Goal: Check status: Check status

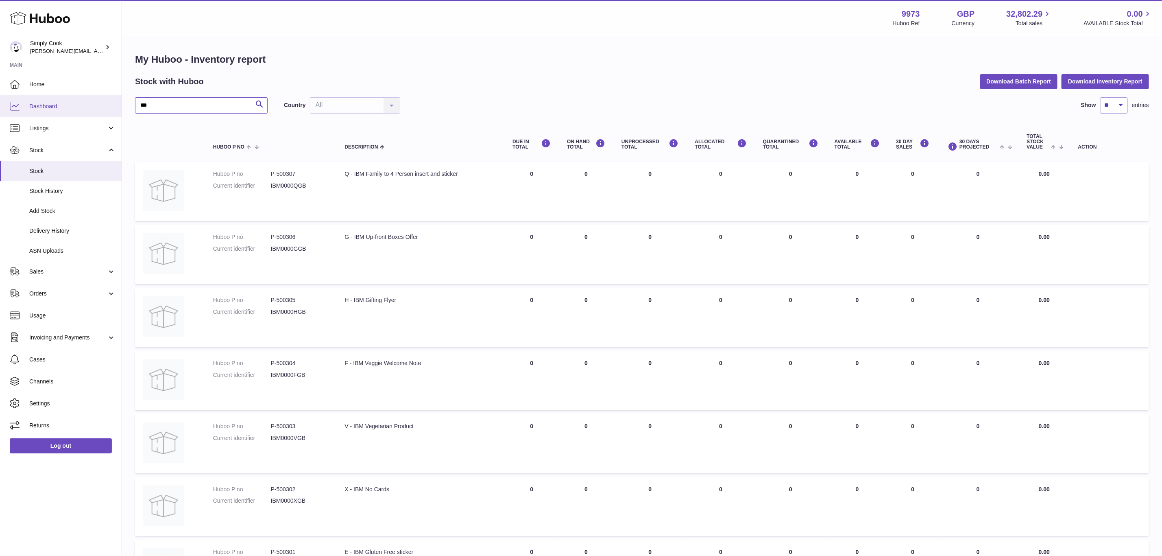
drag, startPoint x: 15, startPoint y: 115, endPoint x: 0, endPoint y: 115, distance: 14.6
click at [0, 115] on div "Huboo Simply Cook emma@simplycook.com Main Home Dashboard Listings Not with Hub…" at bounding box center [581, 438] width 1162 height 877
type input "*****"
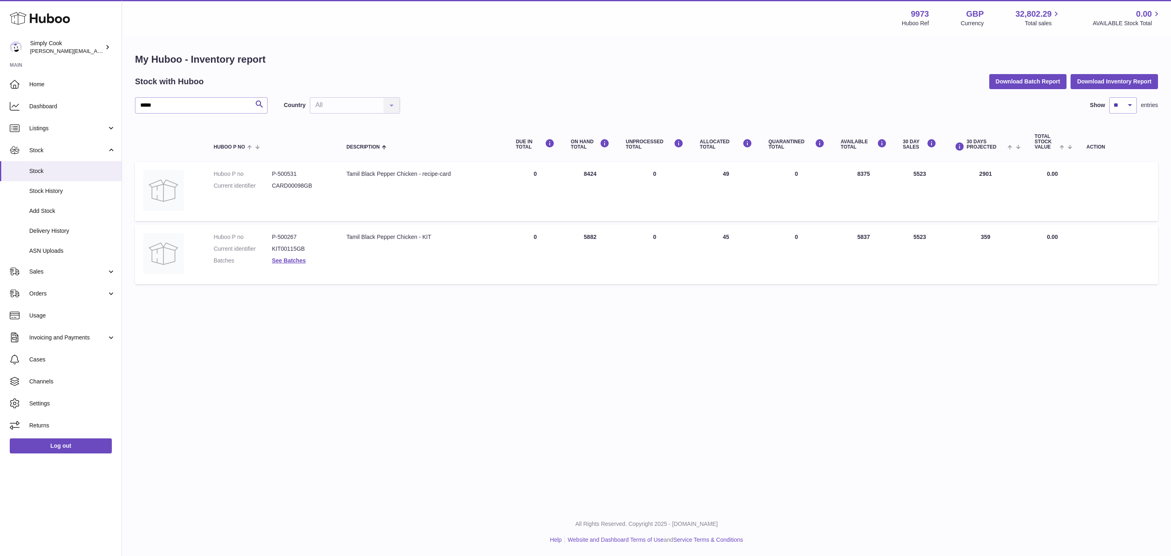
click at [284, 254] on dl "Huboo P no P-500267 Current identifier KIT00115GB Batches See Batches" at bounding box center [272, 250] width 117 height 35
click at [285, 257] on link "See Batches" at bounding box center [289, 260] width 34 height 7
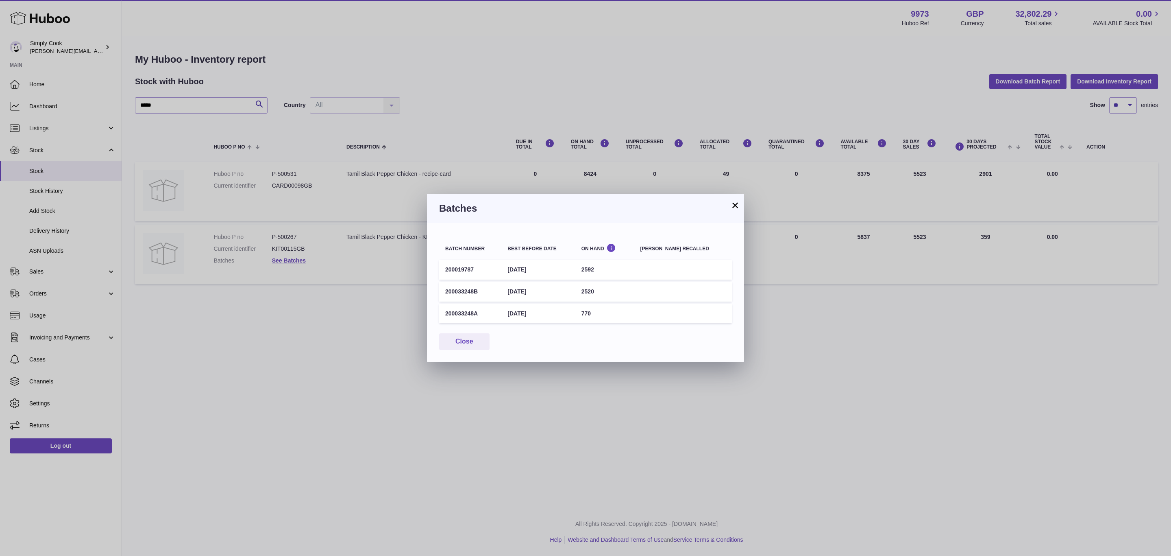
click at [731, 204] on button "×" at bounding box center [735, 205] width 10 height 10
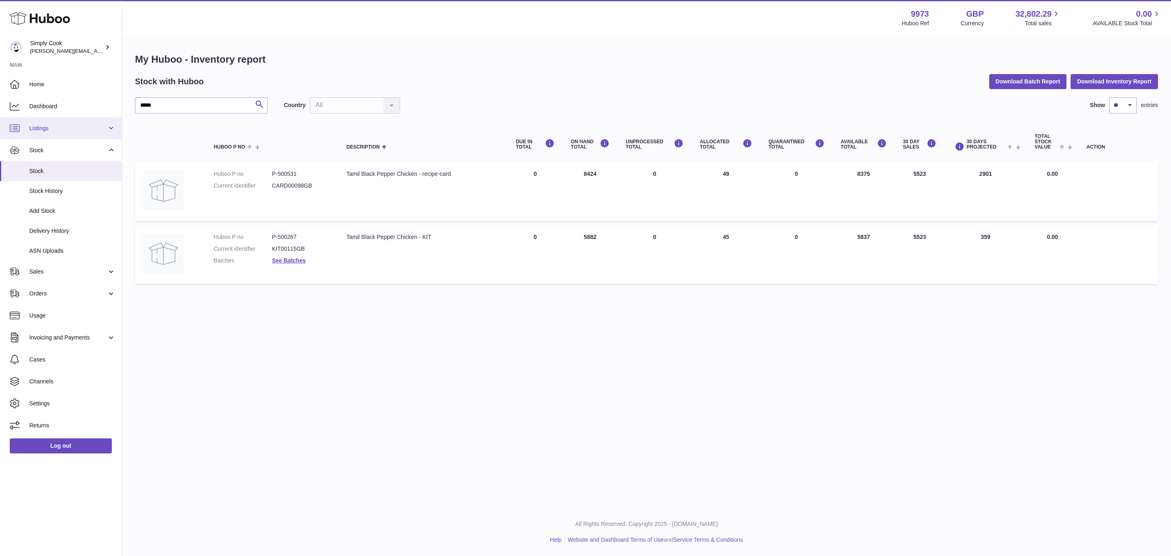
click at [50, 123] on link "Listings" at bounding box center [61, 128] width 122 height 22
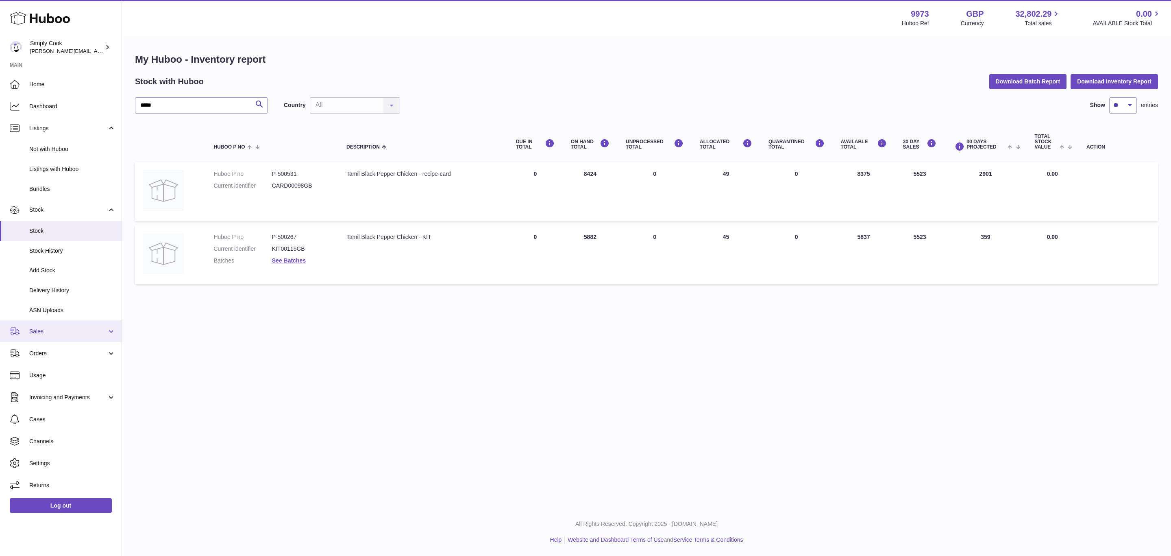
click at [44, 329] on span "Sales" at bounding box center [68, 331] width 78 height 8
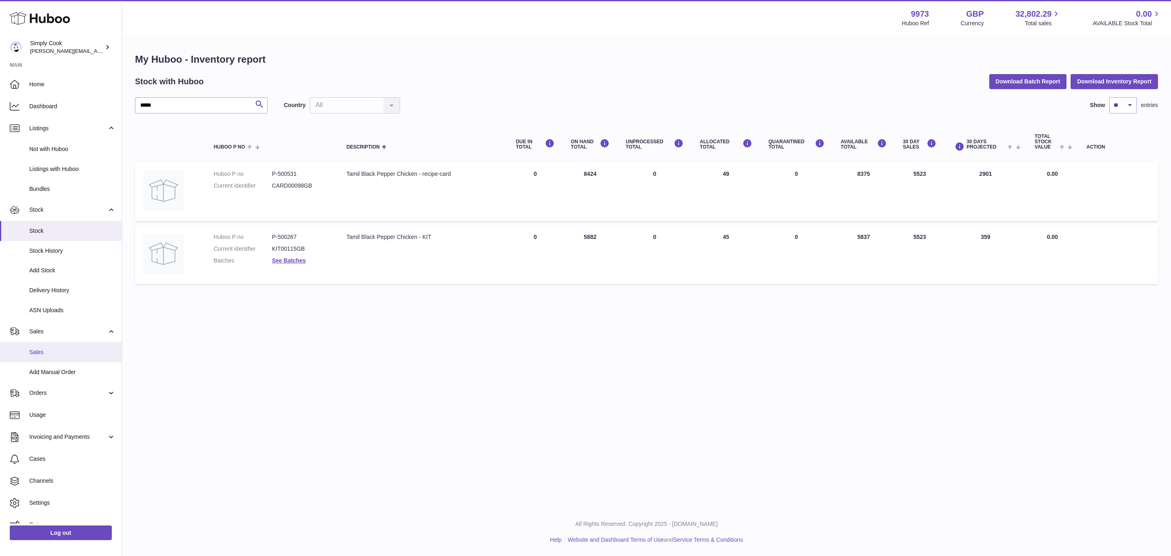
click at [41, 351] on span "Sales" at bounding box center [72, 352] width 86 height 8
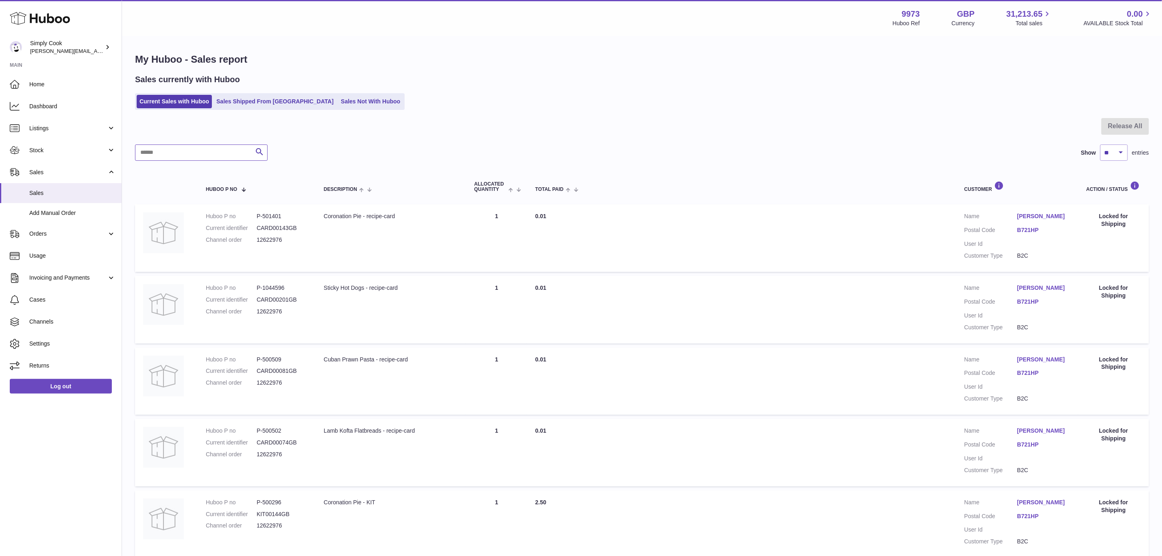
click at [194, 159] on input "text" at bounding box center [201, 152] width 133 height 16
click at [272, 309] on dd "12619816" at bounding box center [282, 311] width 51 height 8
copy dd "12619816"
drag, startPoint x: 358, startPoint y: 317, endPoint x: 139, endPoint y: 289, distance: 220.6
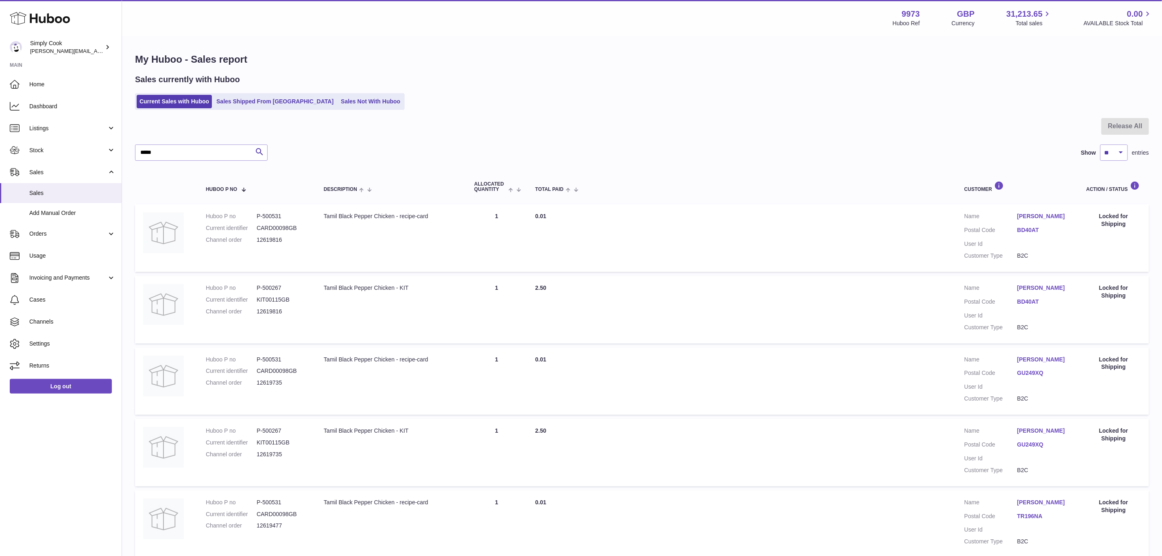
click at [331, 315] on td "Description Tamil Black Pepper Chicken - KIT" at bounding box center [391, 310] width 150 height 68
drag, startPoint x: 55, startPoint y: 146, endPoint x: 46, endPoint y: 149, distance: 9.7
click at [28, 146] on div "Huboo Simply Cook emma@simplycook.com Main Home Dashboard Listings Not with Hub…" at bounding box center [581, 501] width 1162 height 1003
paste input "***"
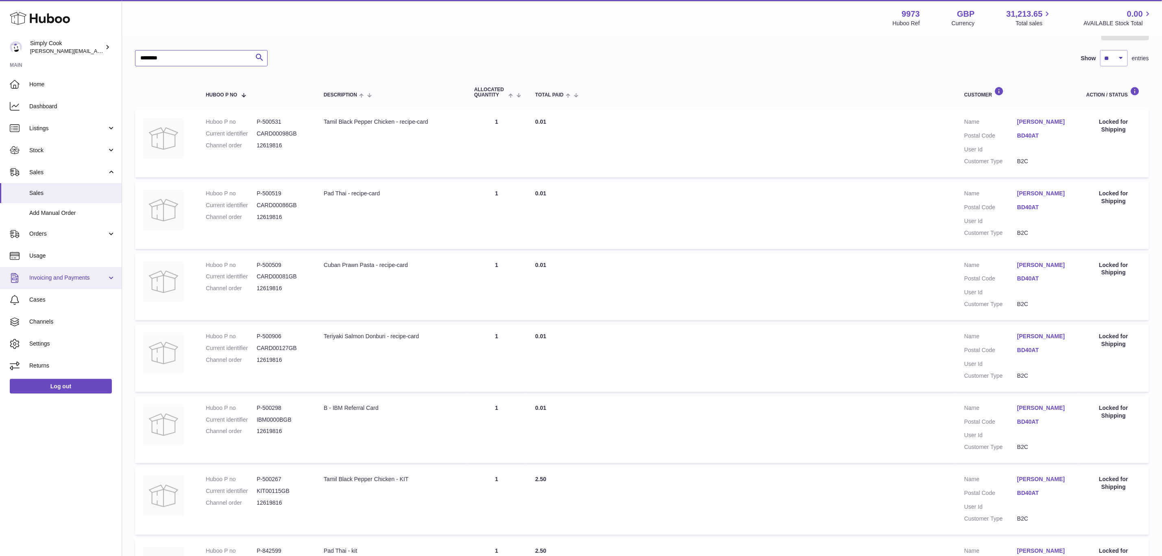
scroll to position [45, 0]
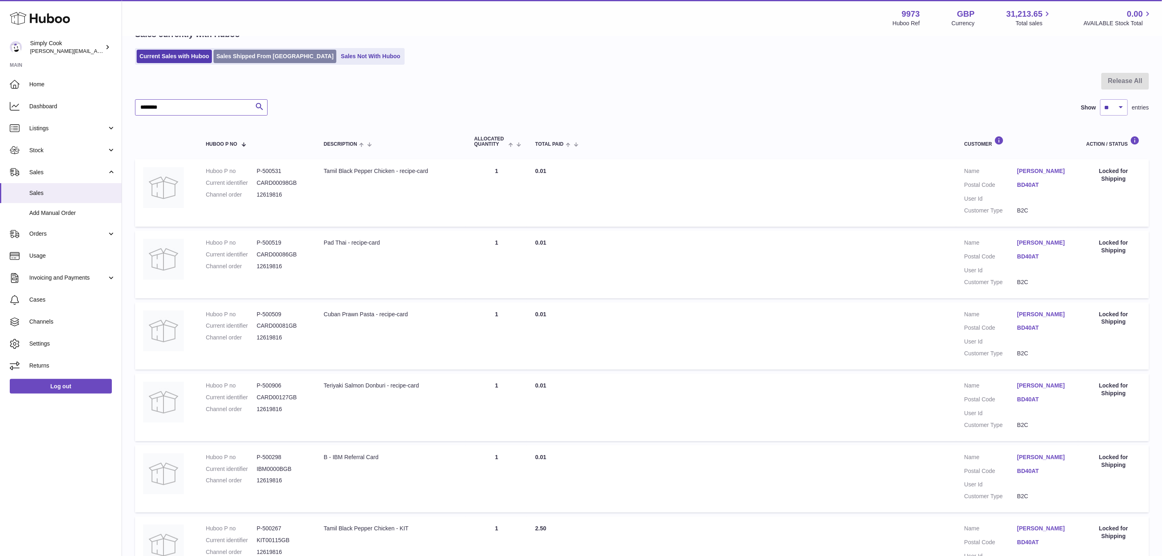
type input "********"
click at [227, 61] on link "Sales Shipped From Huboo" at bounding box center [275, 56] width 123 height 13
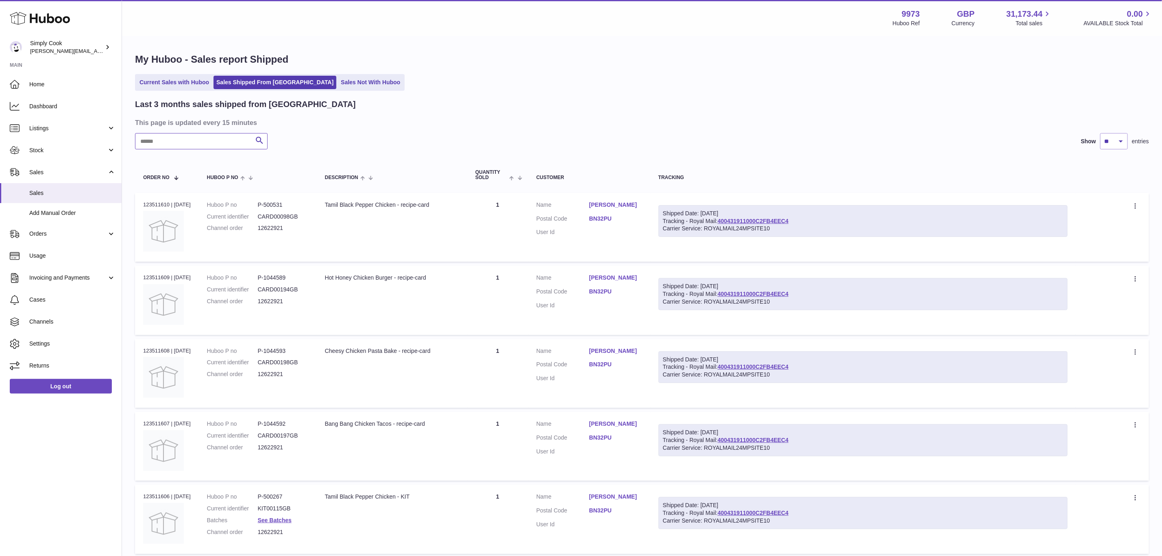
click at [222, 143] on input "text" at bounding box center [201, 141] width 133 height 16
type input "*****"
click at [282, 301] on link "See Batches" at bounding box center [275, 301] width 34 height 7
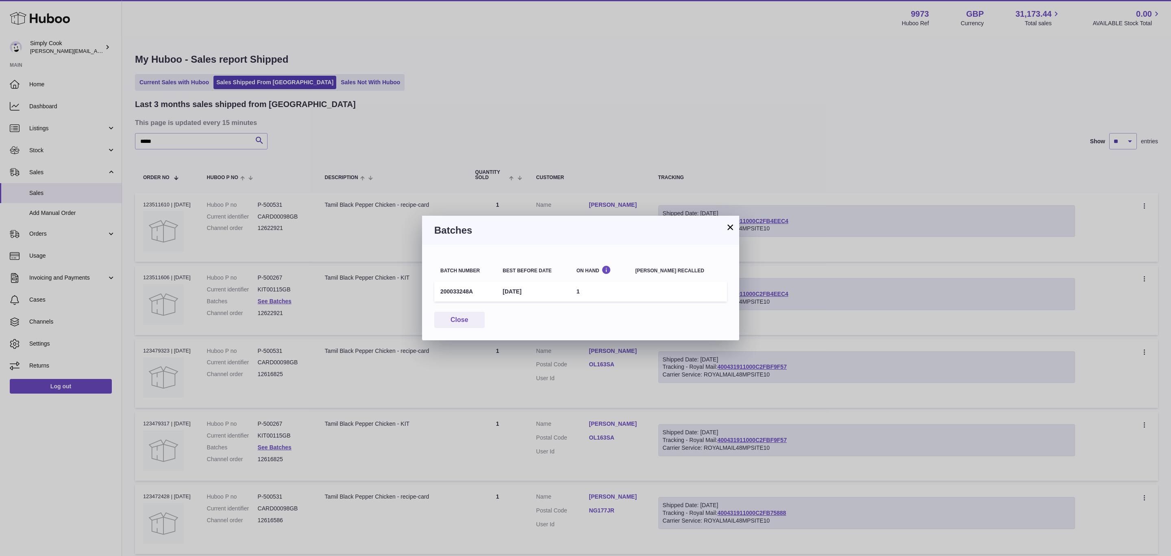
click at [465, 293] on td "200033248A" at bounding box center [465, 291] width 62 height 20
copy td "200033248A"
click at [731, 224] on button "×" at bounding box center [731, 227] width 10 height 10
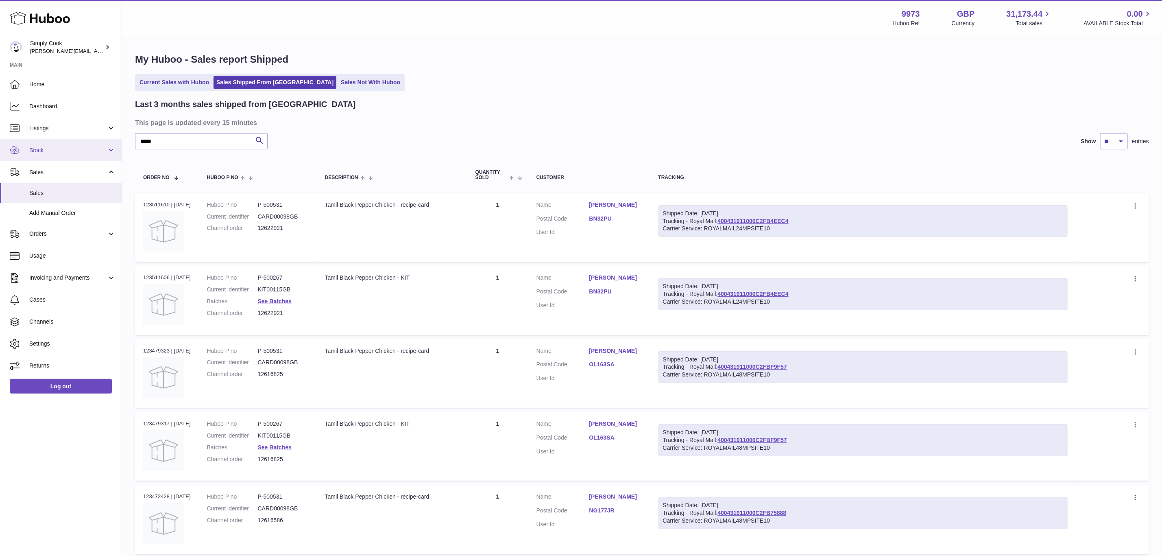
click at [55, 147] on span "Stock" at bounding box center [68, 150] width 78 height 8
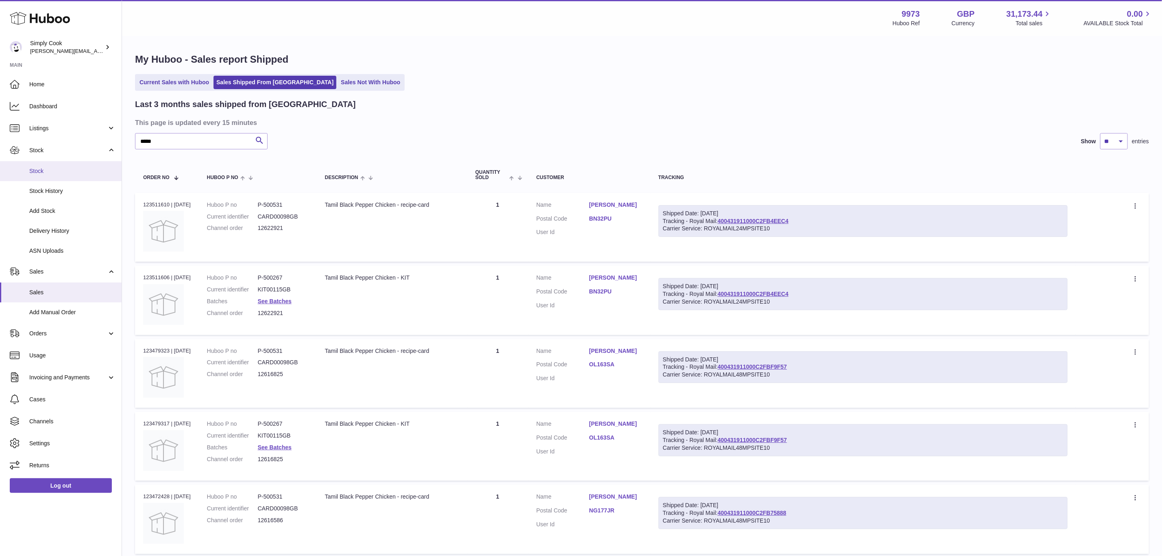
click at [41, 173] on span "Stock" at bounding box center [72, 171] width 86 height 8
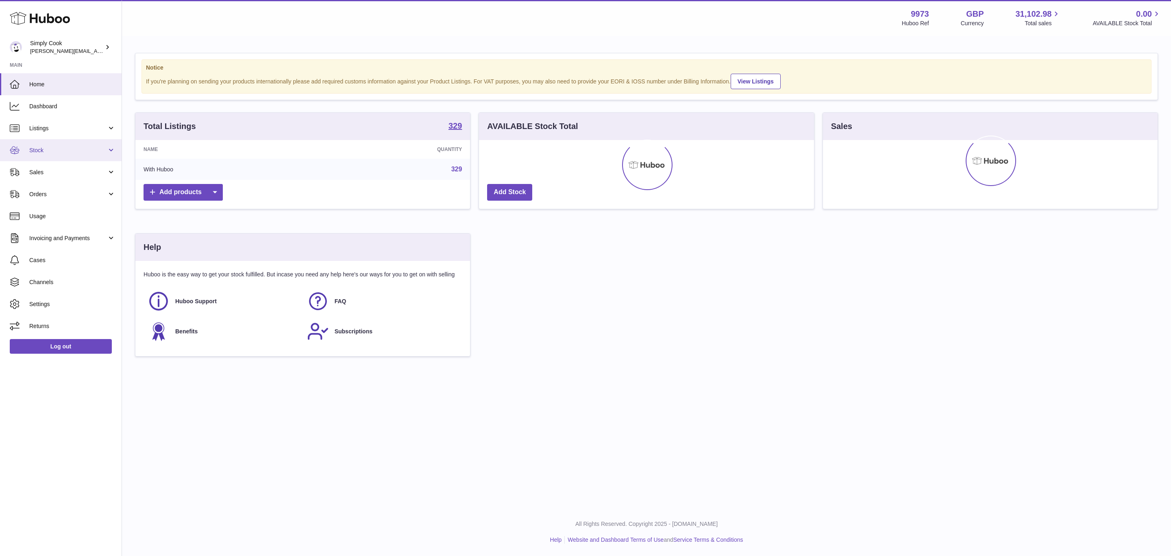
click at [37, 149] on span "Stock" at bounding box center [68, 150] width 78 height 8
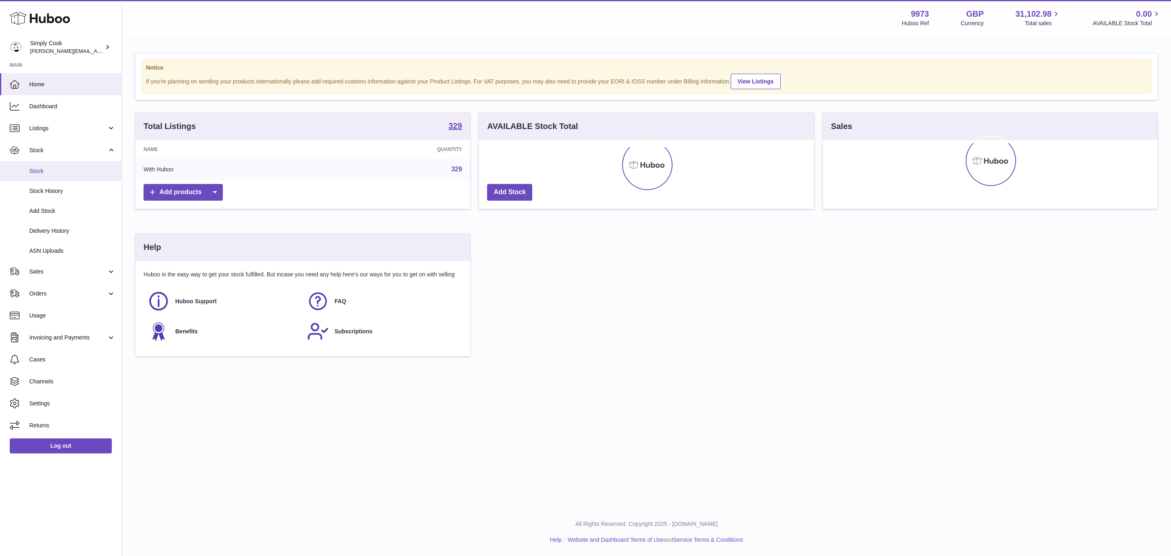
click at [37, 166] on link "Stock" at bounding box center [61, 171] width 122 height 20
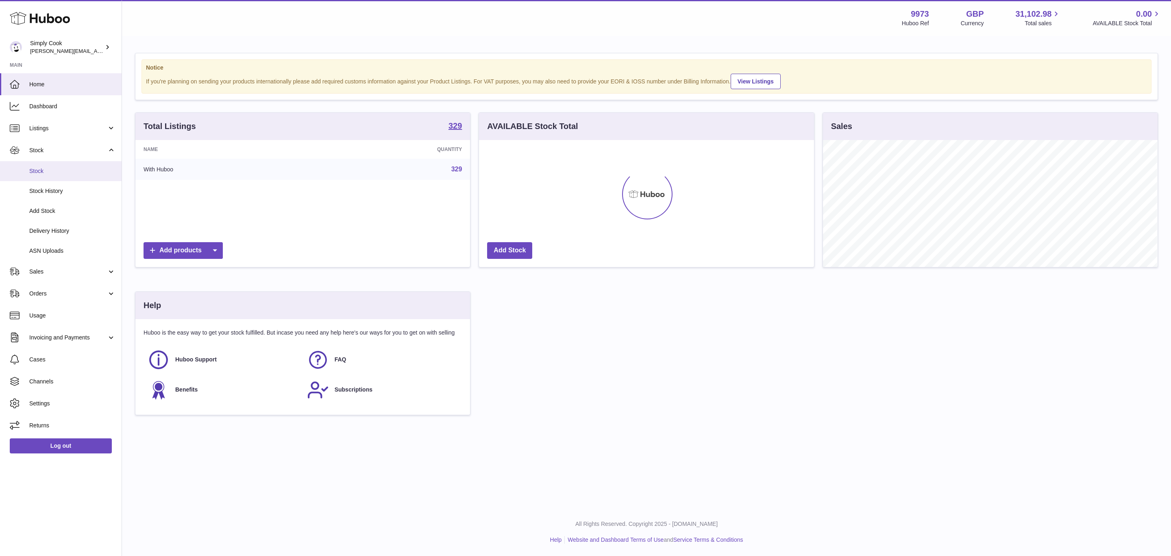
scroll to position [127, 334]
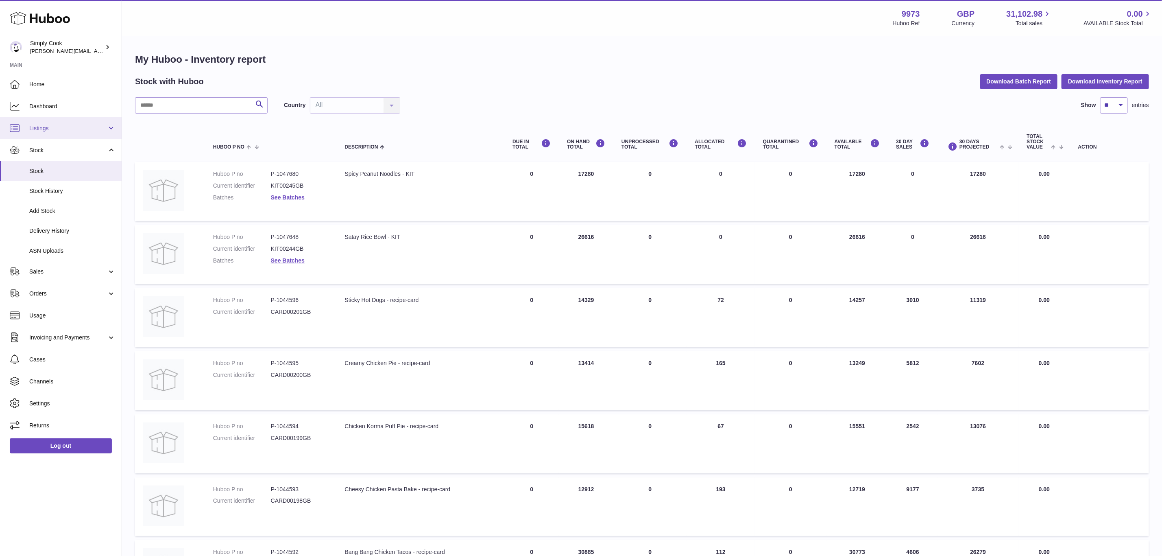
click at [32, 123] on link "Listings" at bounding box center [61, 128] width 122 height 22
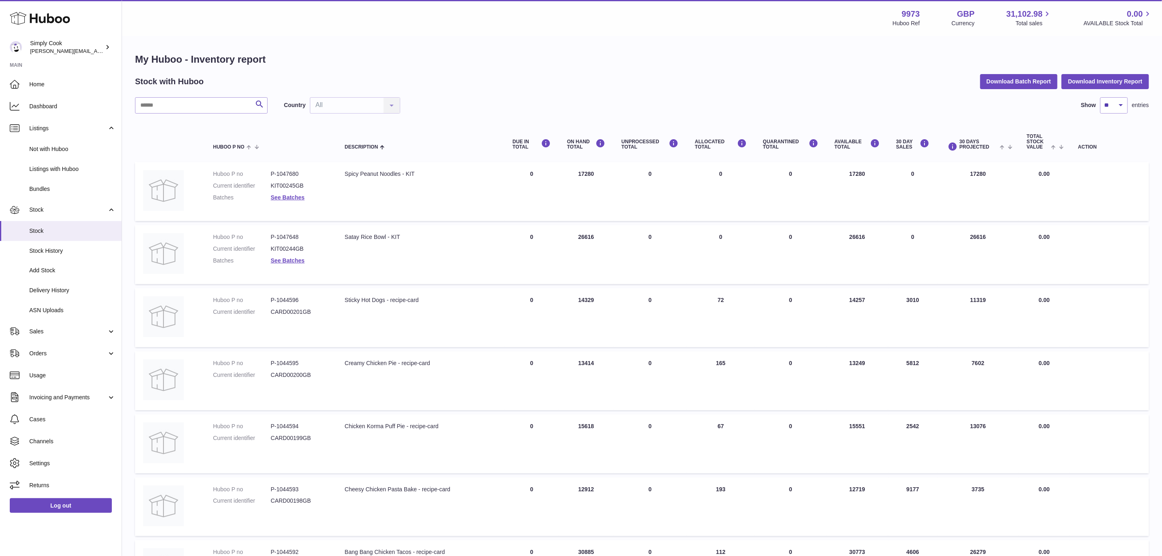
drag, startPoint x: 40, startPoint y: 325, endPoint x: 39, endPoint y: 359, distance: 34.2
click at [39, 326] on link "Sales" at bounding box center [61, 331] width 122 height 22
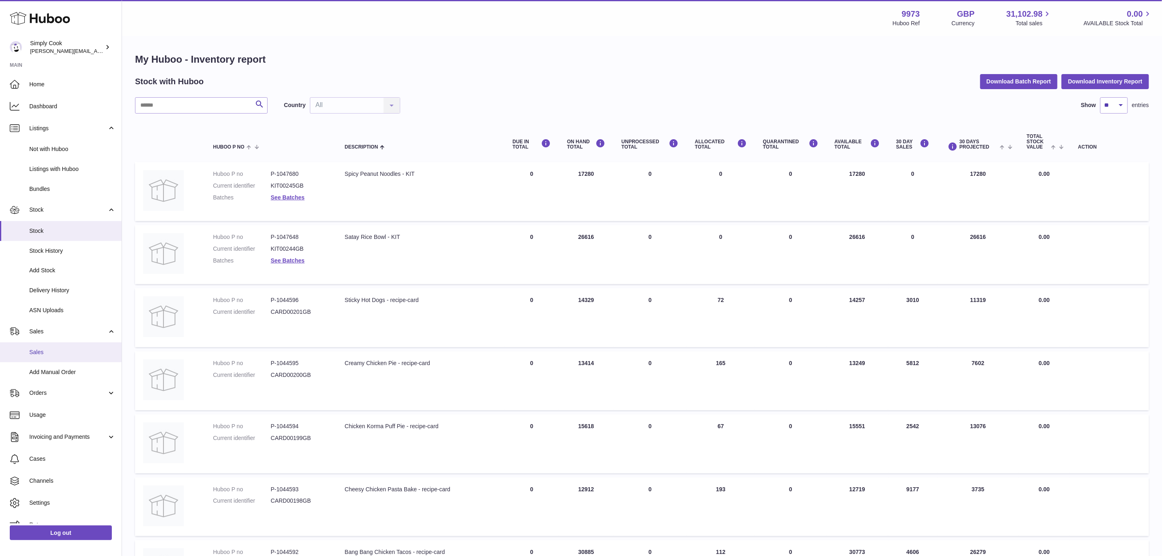
click at [46, 351] on span "Sales" at bounding box center [72, 352] width 86 height 8
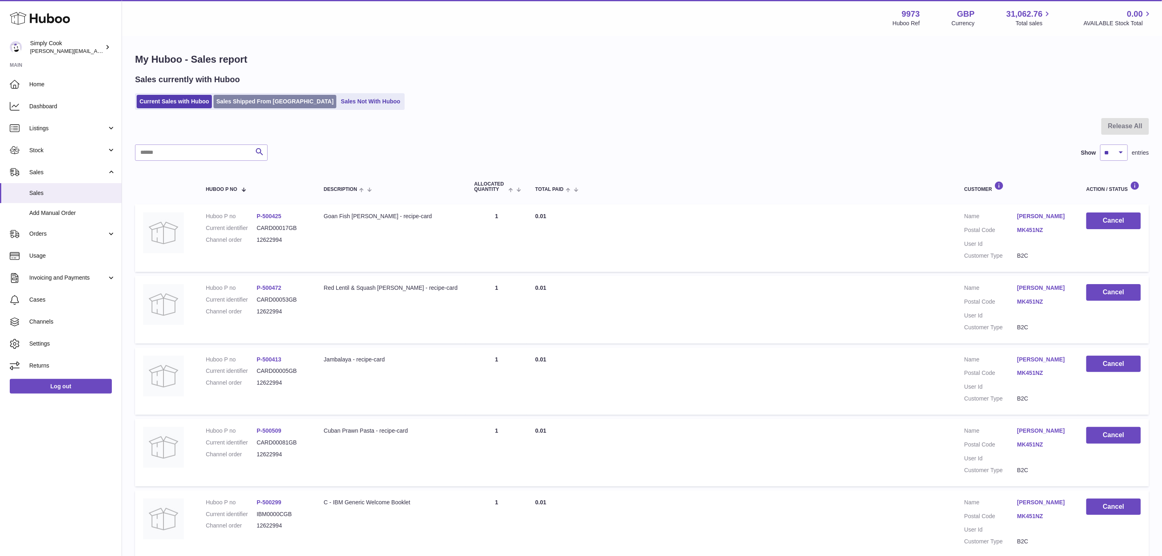
click at [244, 98] on link "Sales Shipped From [GEOGRAPHIC_DATA]" at bounding box center [275, 101] width 123 height 13
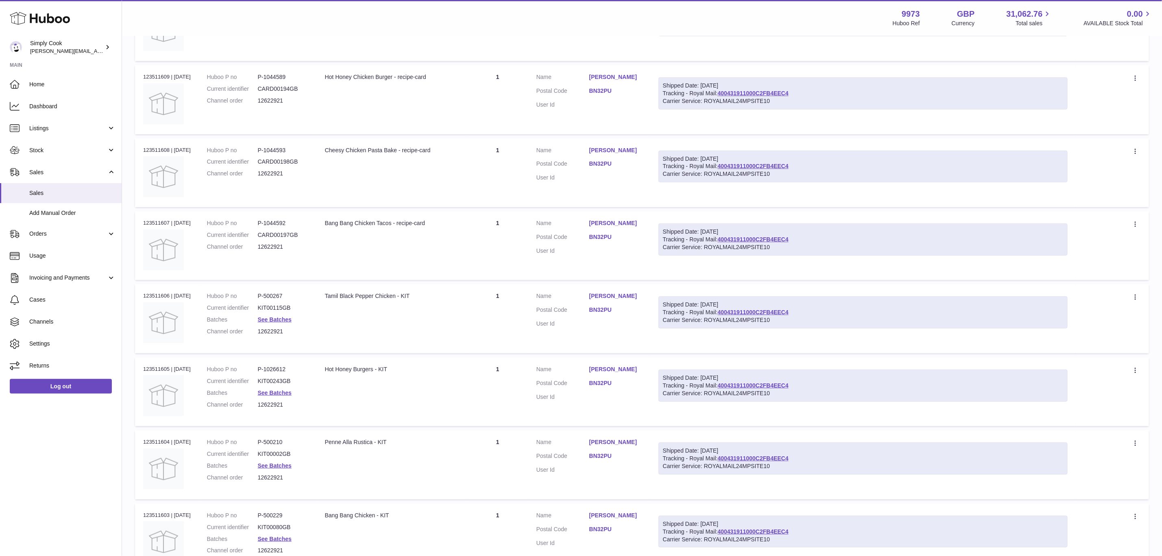
scroll to position [244, 0]
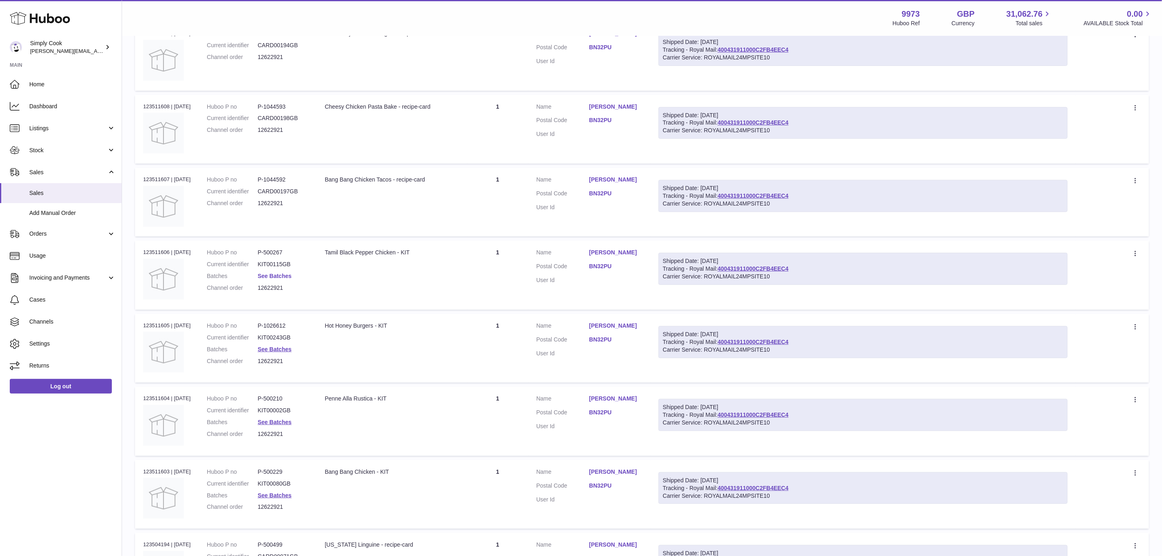
click at [286, 273] on link "See Batches" at bounding box center [275, 276] width 34 height 7
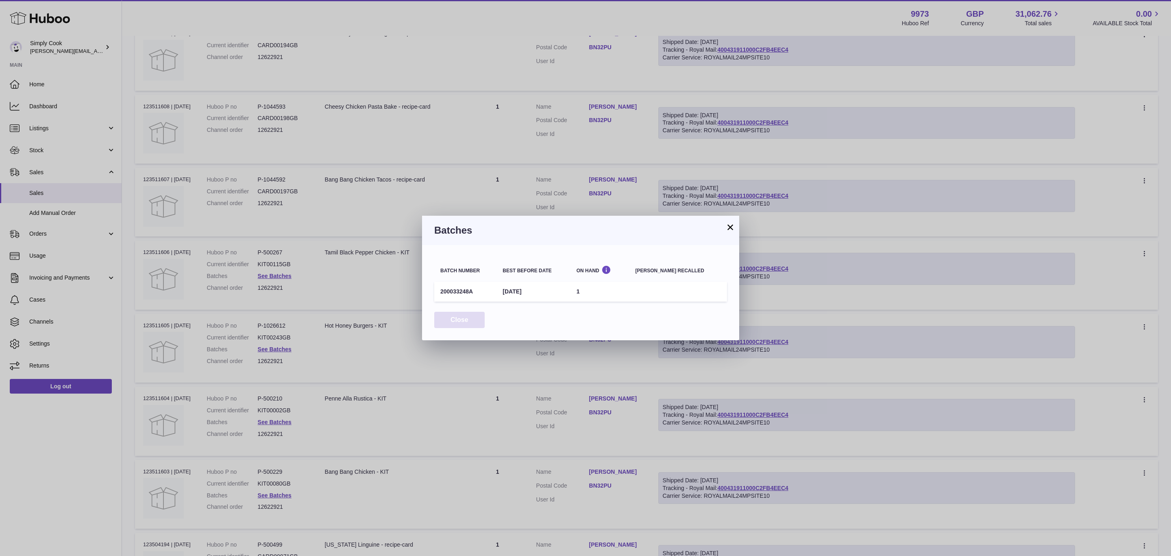
click at [465, 320] on button "Close" at bounding box center [459, 320] width 50 height 17
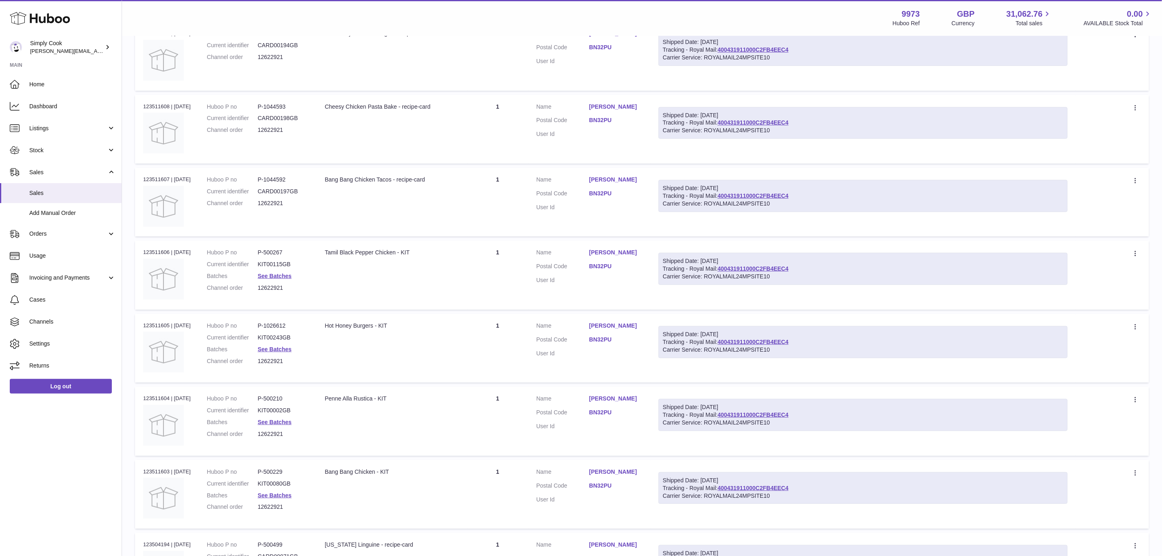
click at [268, 284] on dd "12622921" at bounding box center [283, 288] width 51 height 8
copy dd "12622921"
click at [415, 297] on td "Description Tamil Black Pepper Chicken - KIT" at bounding box center [392, 274] width 150 height 69
click at [279, 276] on link "See Batches" at bounding box center [275, 276] width 34 height 7
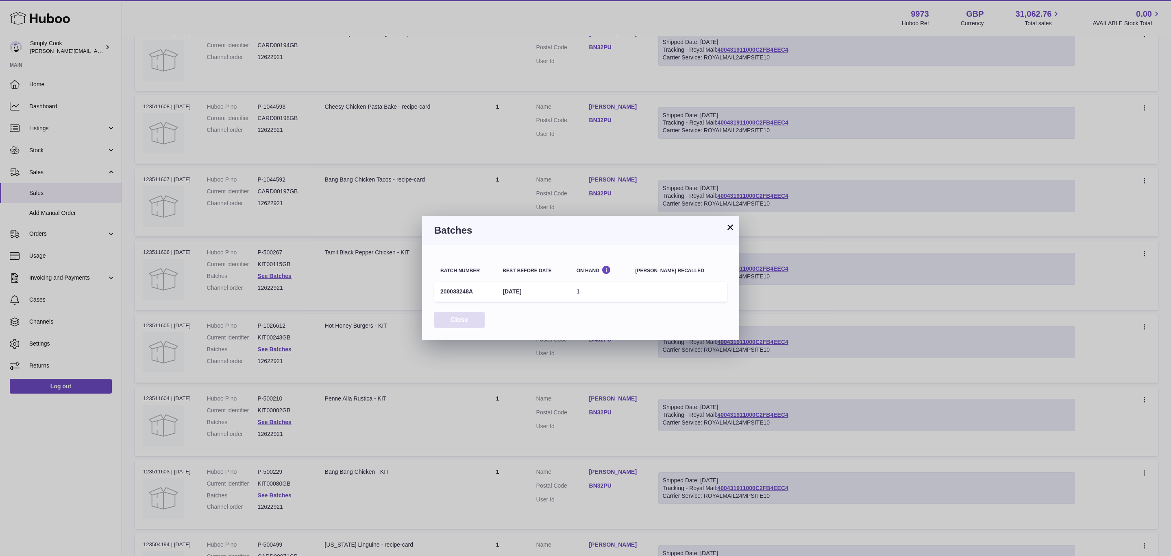
click at [471, 324] on button "Close" at bounding box center [459, 320] width 50 height 17
